Goal: Information Seeking & Learning: Understand process/instructions

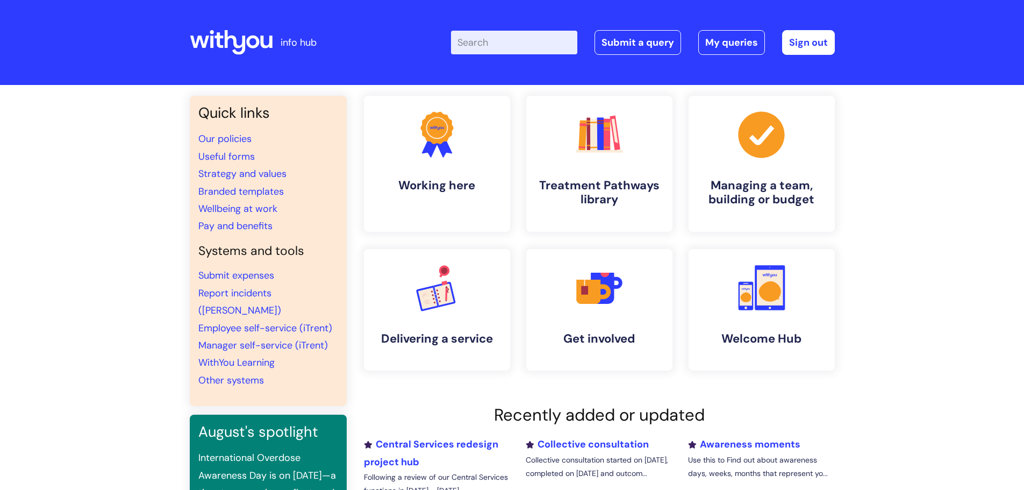
click at [481, 49] on input "Enter your search term here..." at bounding box center [514, 43] width 126 height 24
type input "timesheet"
click button "Search" at bounding box center [0, 0] width 0 height 0
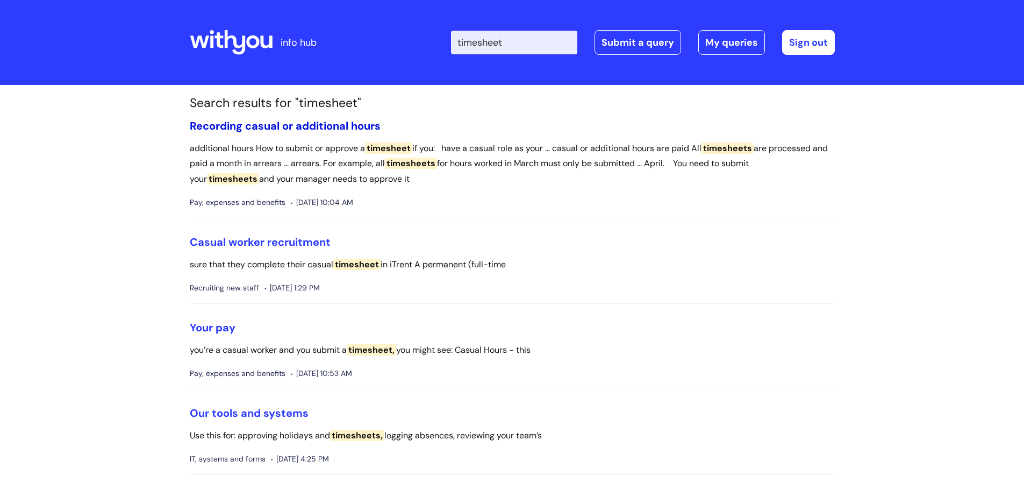
click at [324, 126] on link "Recording casual or additional hours" at bounding box center [285, 126] width 191 height 14
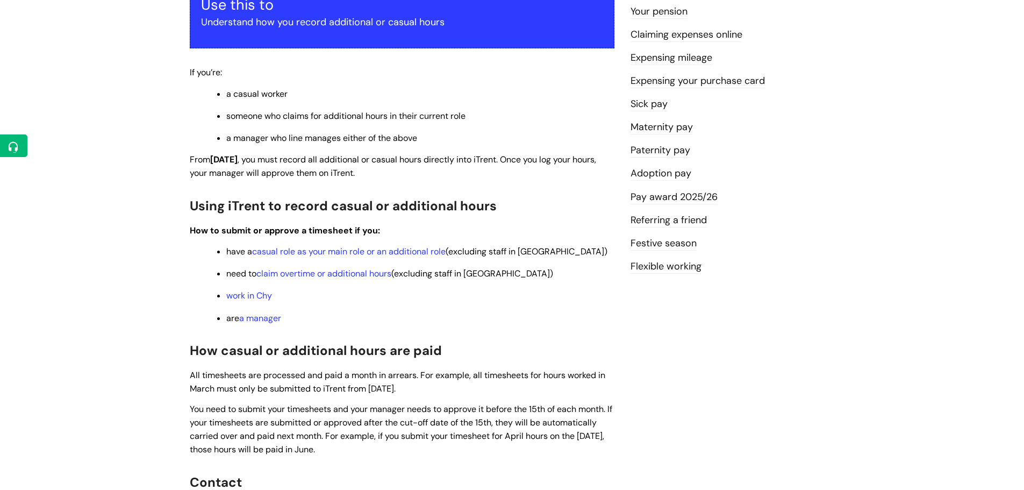
scroll to position [225, 0]
click at [398, 253] on link "casual role as your main role or an additional role" at bounding box center [349, 250] width 194 height 11
